Goal: Find specific page/section: Find specific page/section

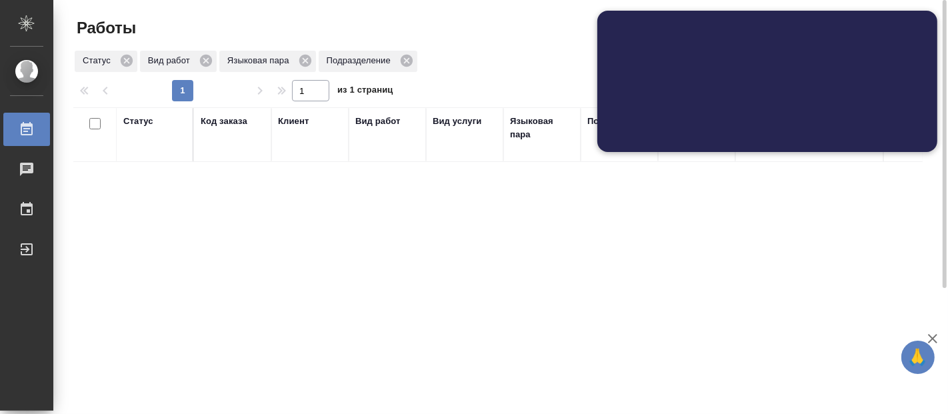
click at [314, 354] on div "Статус Код заказа Клиент Вид работ Вид услуги Языковая пара Подразделение Автор…" at bounding box center [497, 347] width 849 height 480
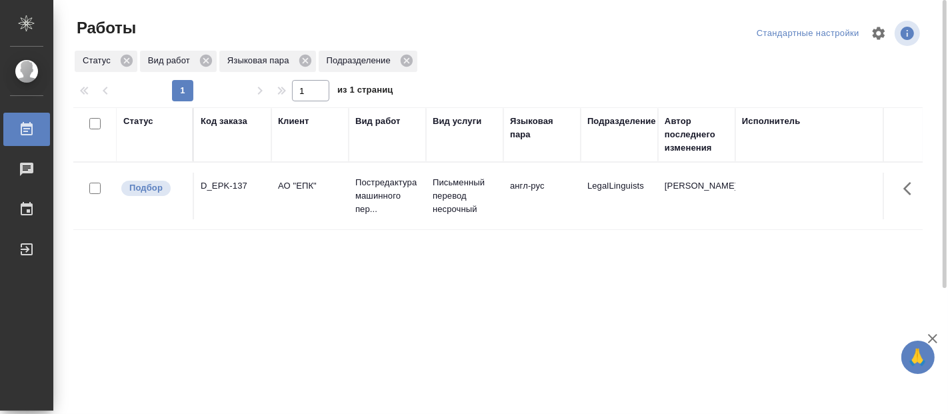
click at [436, 189] on p "Письменный перевод несрочный" at bounding box center [465, 196] width 64 height 40
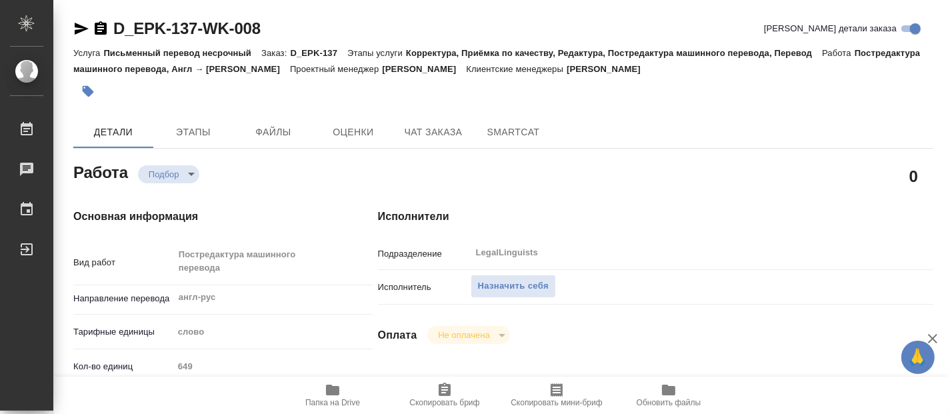
scroll to position [514, 0]
